Goal: Transaction & Acquisition: Purchase product/service

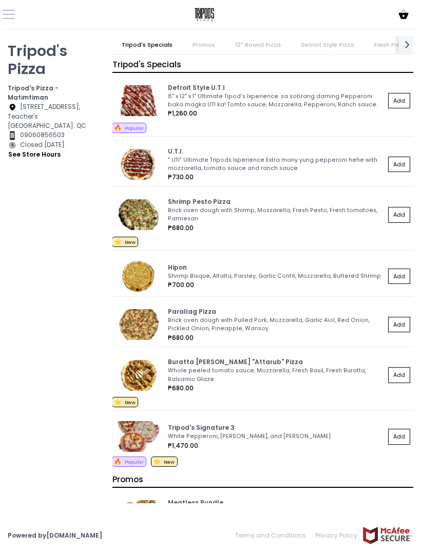
click at [143, 161] on img at bounding box center [139, 164] width 46 height 31
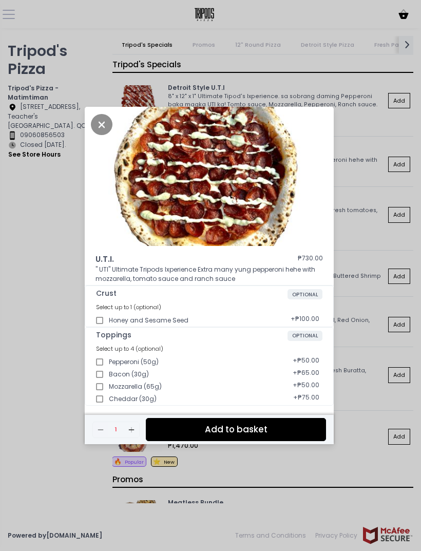
click at [104, 135] on icon "Close" at bounding box center [102, 124] width 22 height 21
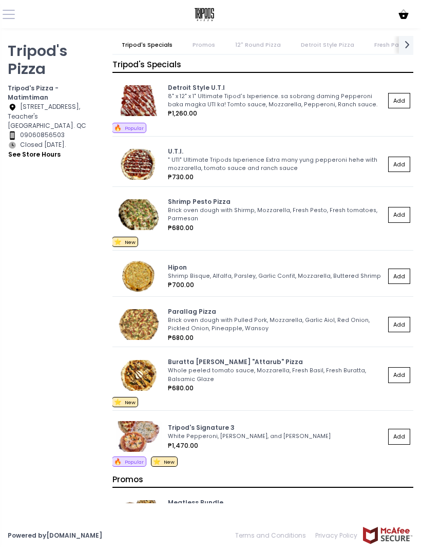
click at [232, 95] on div "8" x 12" x 1" Ultimate Tipod's Ixperience. sa sobrang daming Pepperoni baka mag…" at bounding box center [275, 100] width 214 height 16
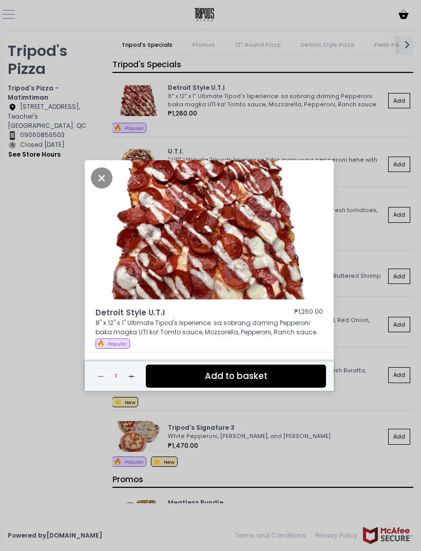
click at [102, 188] on icon "Close" at bounding box center [102, 177] width 22 height 21
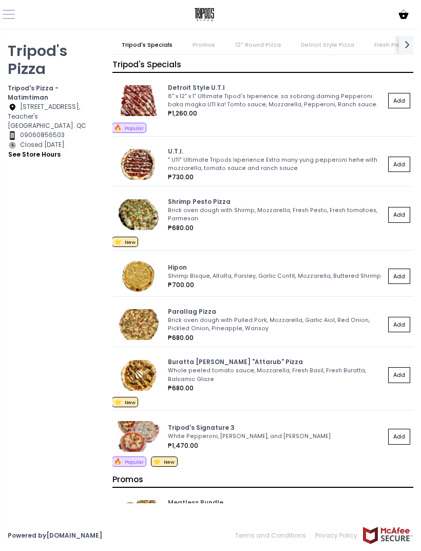
scroll to position [52, 0]
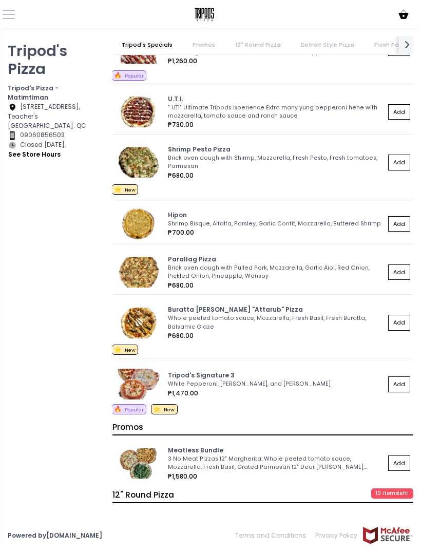
click at [249, 167] on div "Brick oven dough with Shirmp, Mozzarella, Fresh Pesto, Fresh tomatoes, Parmesan" at bounding box center [275, 162] width 214 height 16
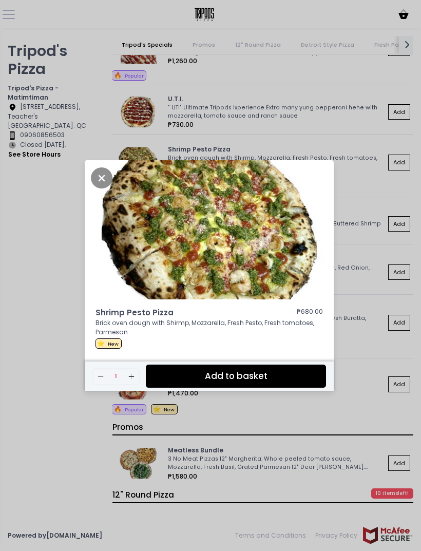
click at [91, 188] on icon "Close" at bounding box center [102, 177] width 22 height 21
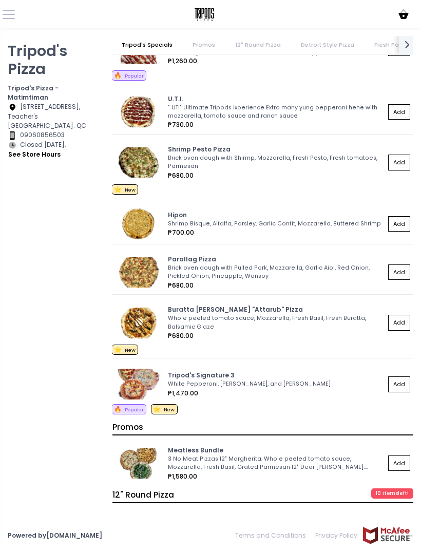
click at [174, 223] on div "Shrimp Bisque, Alfalfa, Parsley, Garlic Confit, Mozzarella, Buttered Shrimp" at bounding box center [275, 224] width 214 height 8
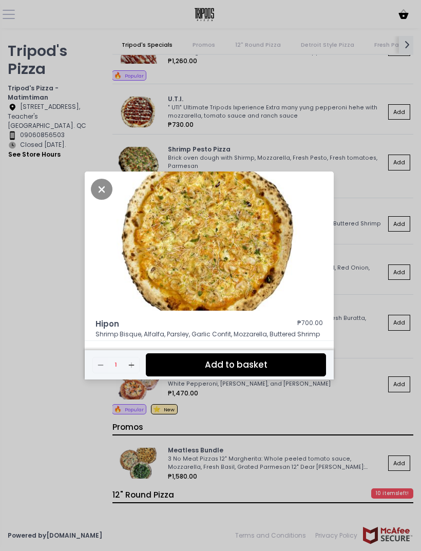
click at [104, 200] on icon "Close" at bounding box center [102, 189] width 22 height 21
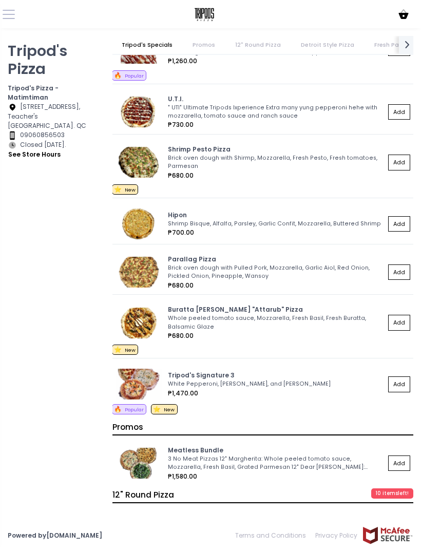
click at [179, 271] on div "Brick oven dough with Pulled Pork, Mozzarella, Garlic Aiol, Red Onion, Pickled …" at bounding box center [275, 272] width 214 height 16
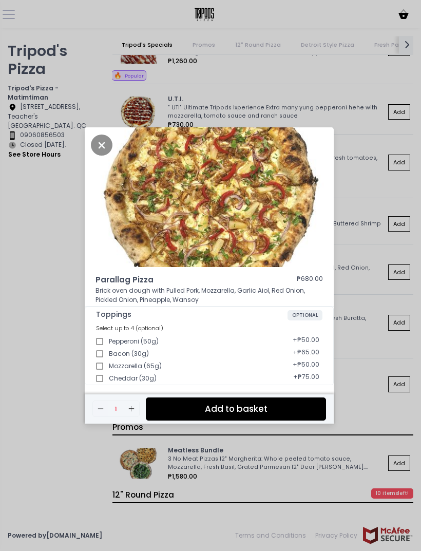
click at [107, 156] on icon "Close" at bounding box center [102, 144] width 22 height 21
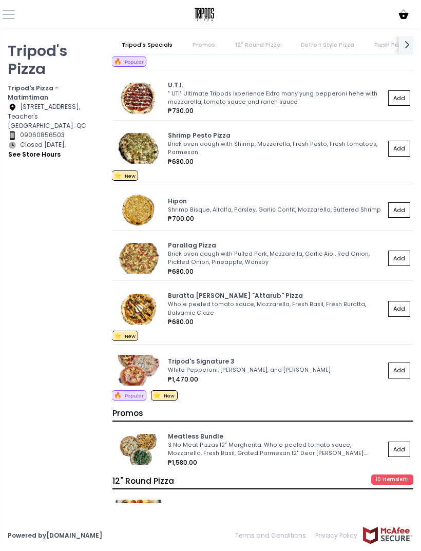
scroll to position [90, 0]
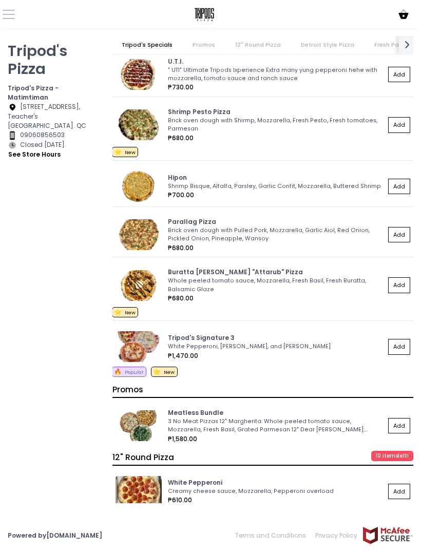
click at [183, 290] on div "Whole peeled tomato sauce, Mozzarella, Fresh Basil, Fresh Buratta, Balsamic Gla…" at bounding box center [275, 285] width 214 height 16
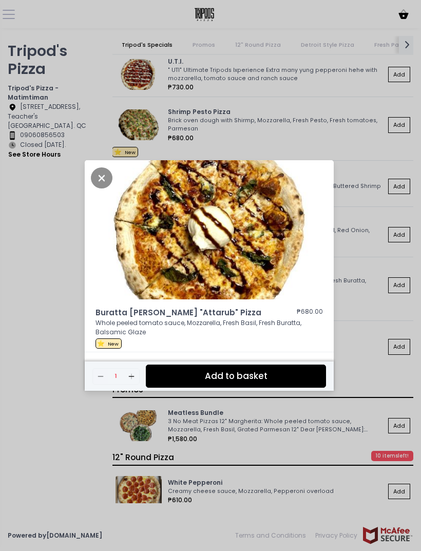
click at [103, 188] on icon "Close" at bounding box center [102, 177] width 22 height 21
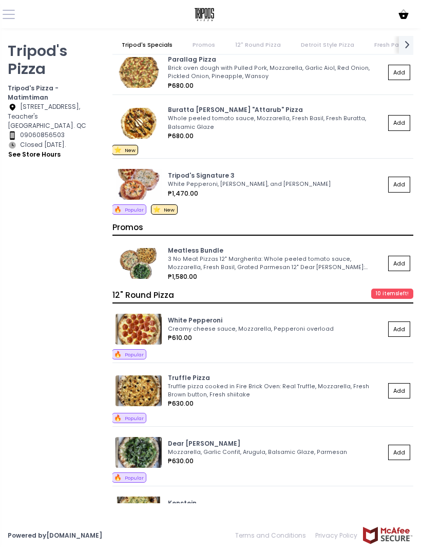
scroll to position [254, 0]
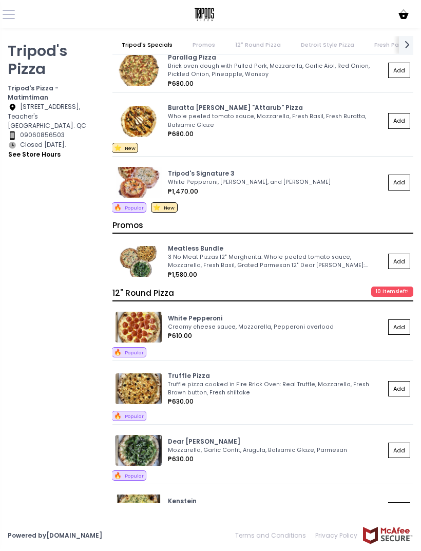
click at [185, 328] on div "Creamy cheese sauce, Mozzarella, Pepperoni overload" at bounding box center [275, 327] width 214 height 8
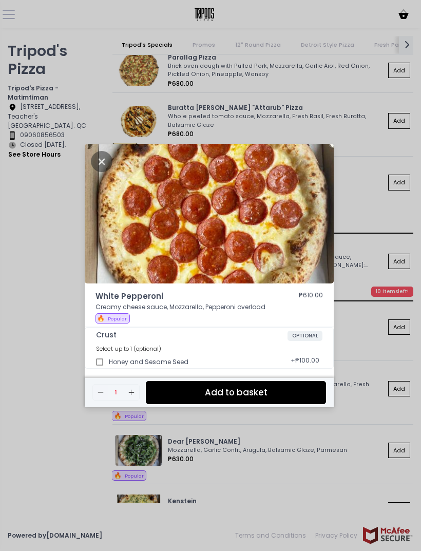
click at [42, 251] on div "White Pepperoni ₱610.00 Creamy cheese sauce, Mozzarella, Pepperoni overload 🔥 P…" at bounding box center [210, 275] width 421 height 551
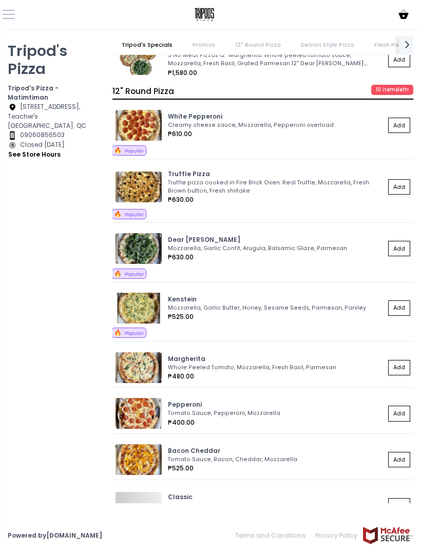
scroll to position [469, 0]
